Goal: Task Accomplishment & Management: Complete application form

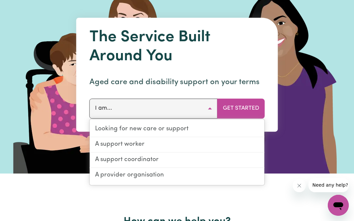
scroll to position [51, 0]
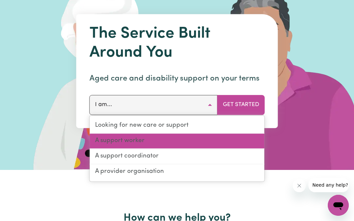
click at [106, 140] on link "A support worker" at bounding box center [177, 141] width 175 height 15
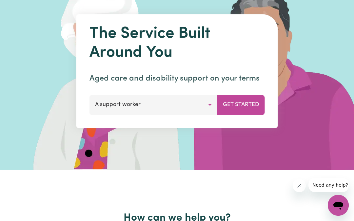
click at [233, 102] on button "Get Started" at bounding box center [241, 105] width 48 height 20
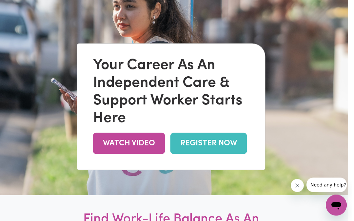
scroll to position [54, 4]
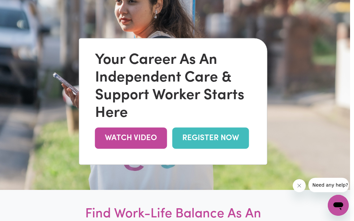
click at [203, 149] on link "REGISTER NOW" at bounding box center [211, 138] width 77 height 21
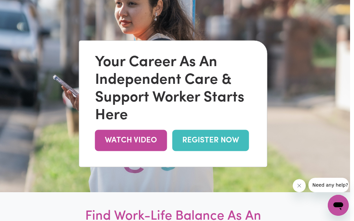
scroll to position [0, 4]
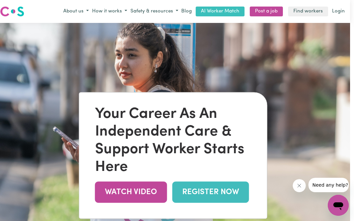
click at [162, 16] on button "Safety & resources" at bounding box center [154, 11] width 51 height 11
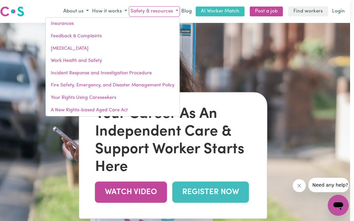
click at [105, 7] on button "How it works" at bounding box center [110, 11] width 38 height 11
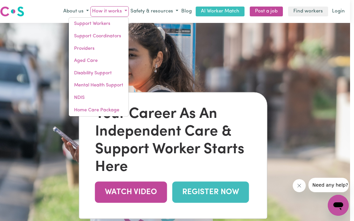
click at [75, 13] on button "About us" at bounding box center [76, 11] width 29 height 11
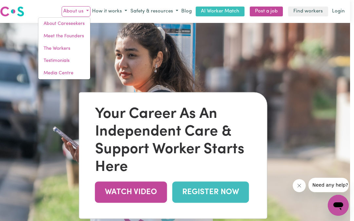
click at [167, 14] on button "Safety & resources" at bounding box center [154, 11] width 51 height 11
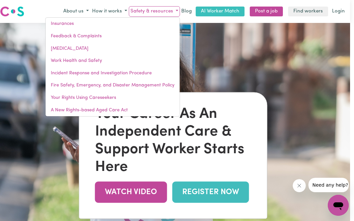
click at [231, 44] on img at bounding box center [173, 133] width 354 height 221
